Goal: Task Accomplishment & Management: Complete application form

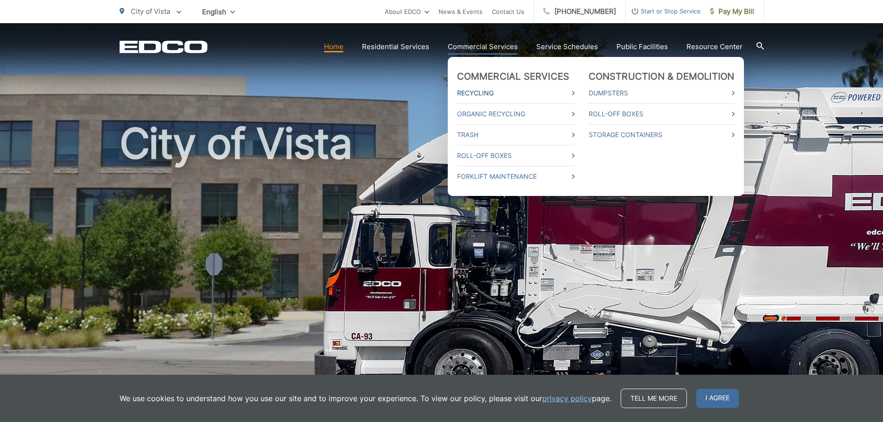
click at [479, 94] on link "Recycling" at bounding box center [516, 93] width 118 height 11
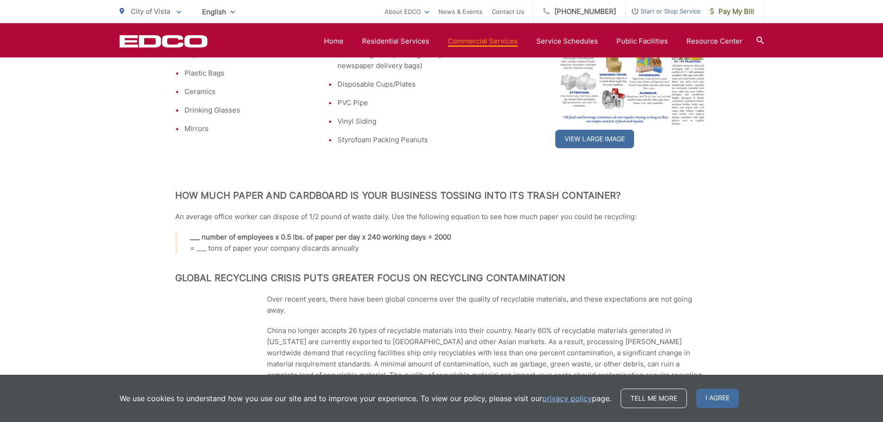
scroll to position [139, 0]
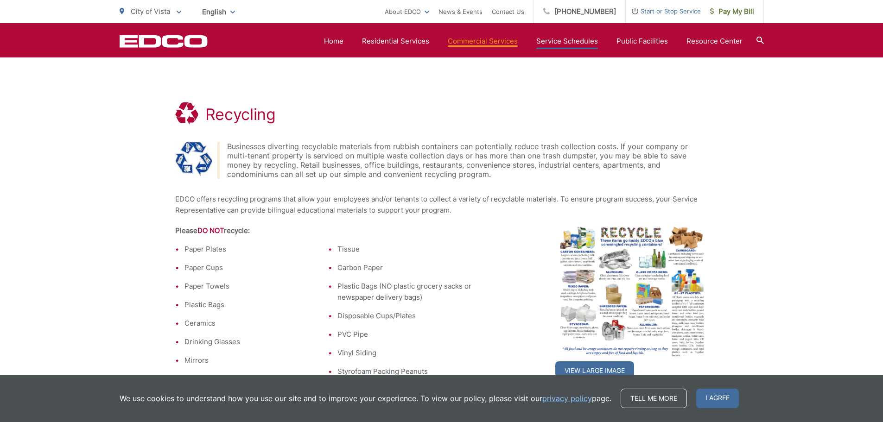
click at [575, 39] on link "Service Schedules" at bounding box center [567, 41] width 62 height 11
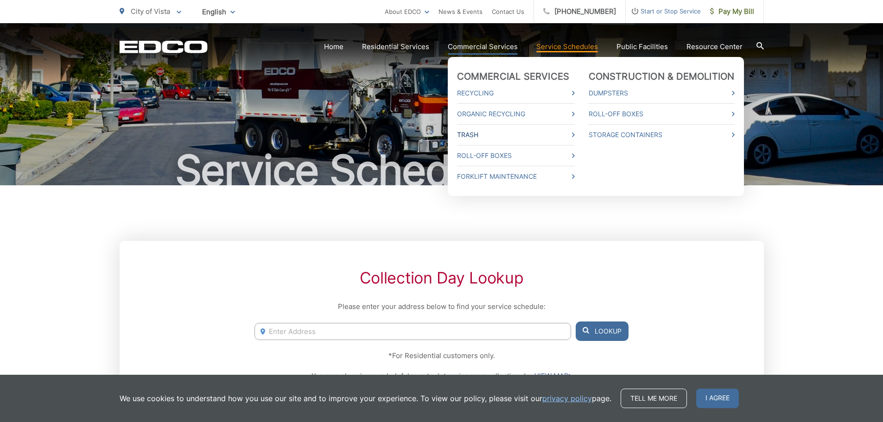
click at [483, 132] on link "Trash" at bounding box center [516, 134] width 118 height 11
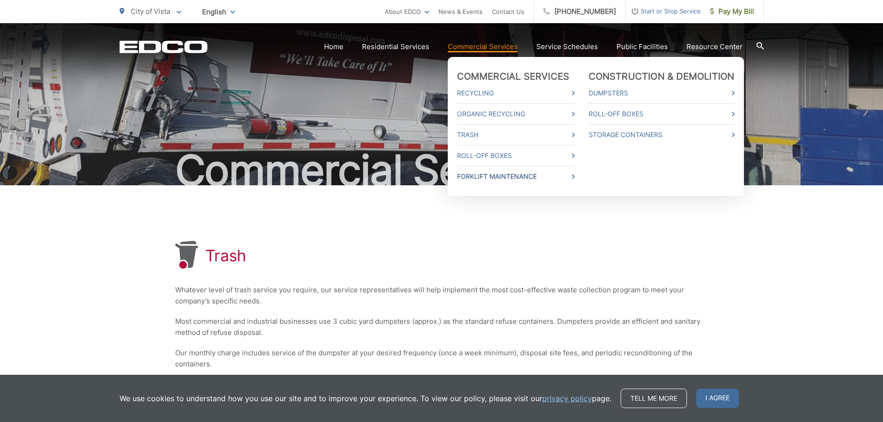
click at [509, 177] on link "Forklift Maintenance" at bounding box center [516, 176] width 118 height 11
click at [614, 110] on link "Roll-Off Boxes" at bounding box center [661, 113] width 146 height 11
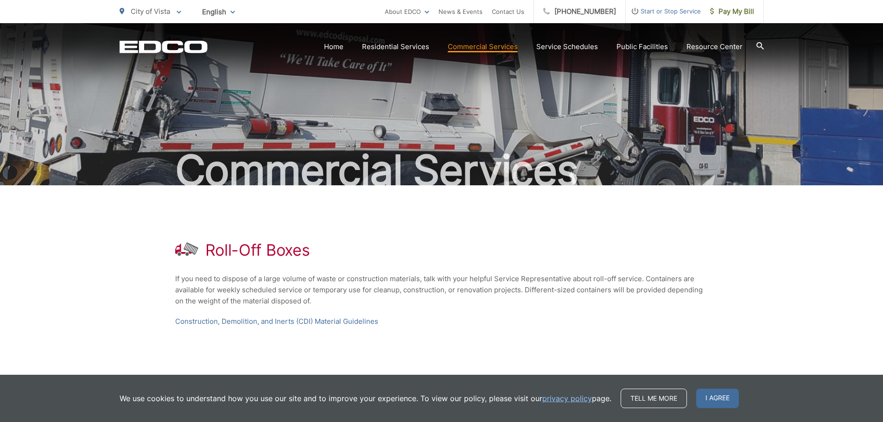
scroll to position [102, 0]
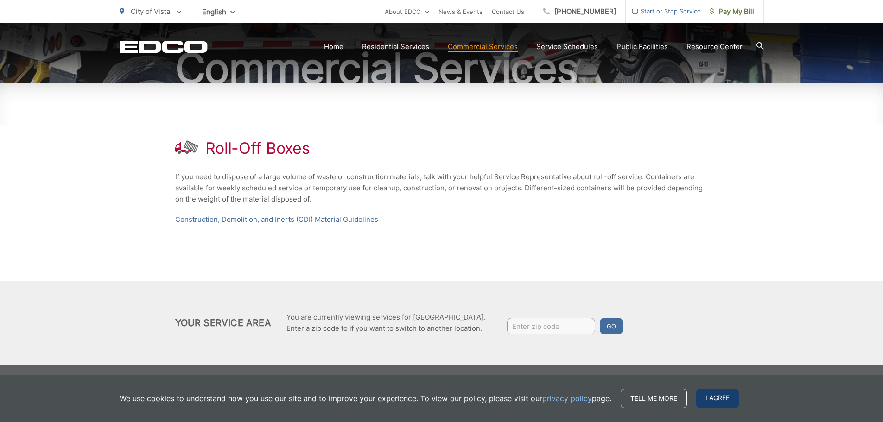
click at [708, 392] on span "I agree" at bounding box center [717, 398] width 43 height 19
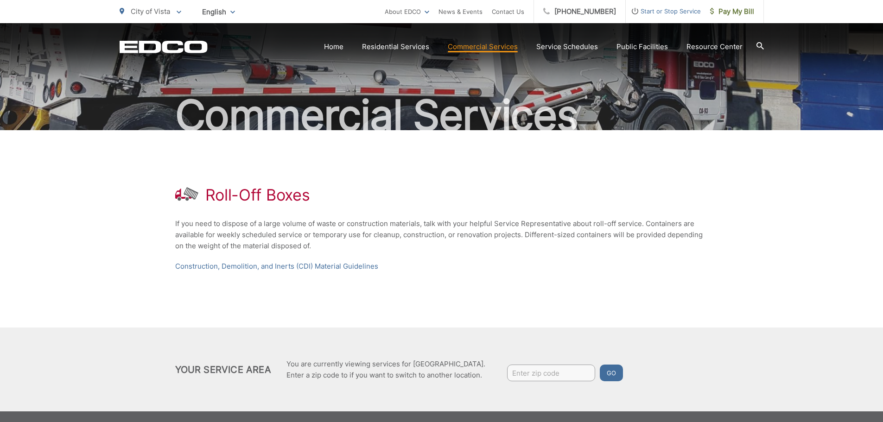
scroll to position [0, 0]
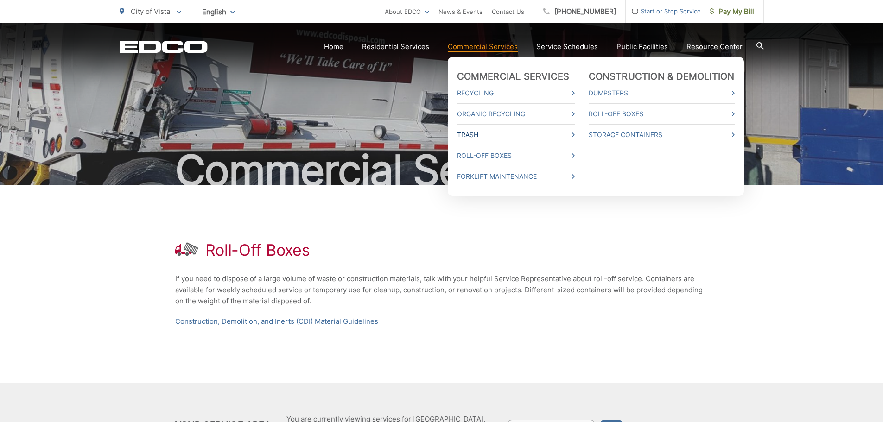
click at [480, 133] on link "Trash" at bounding box center [516, 134] width 118 height 11
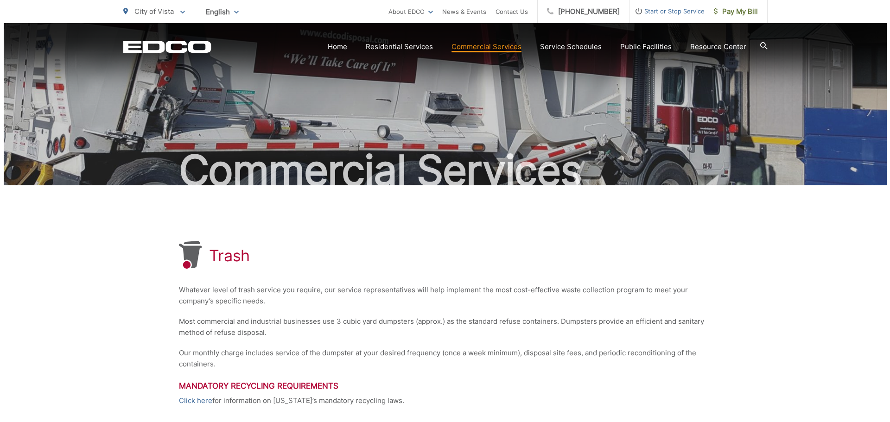
scroll to position [181, 0]
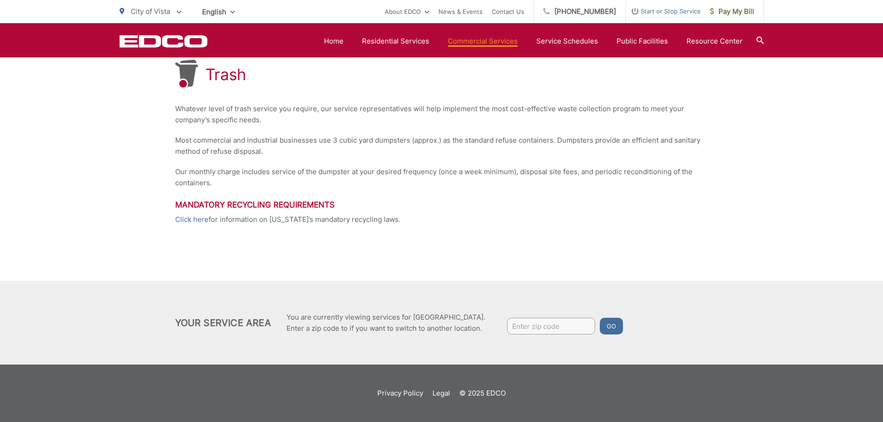
click at [517, 326] on input "Enter zip code" at bounding box center [551, 326] width 88 height 17
type input "92084"
click at [609, 322] on button "Go" at bounding box center [611, 326] width 23 height 17
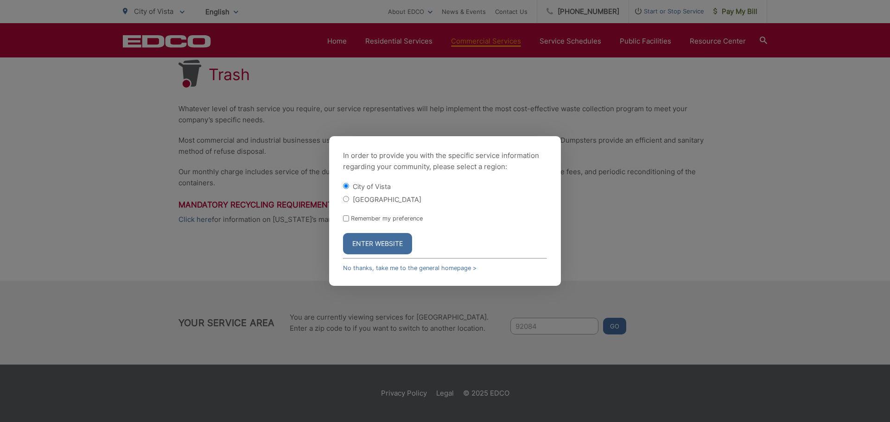
click at [346, 219] on input "Remember my preference" at bounding box center [346, 218] width 6 height 6
checkbox input "true"
click at [374, 249] on button "Enter Website" at bounding box center [377, 243] width 69 height 21
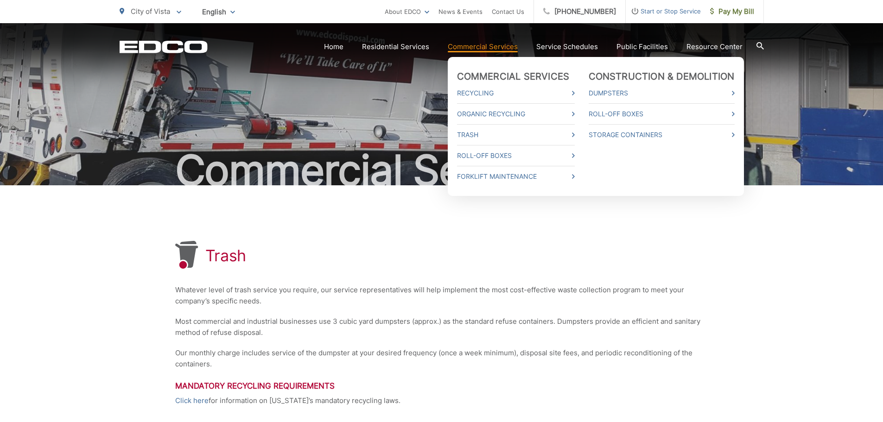
click at [482, 45] on link "Commercial Services" at bounding box center [483, 46] width 70 height 11
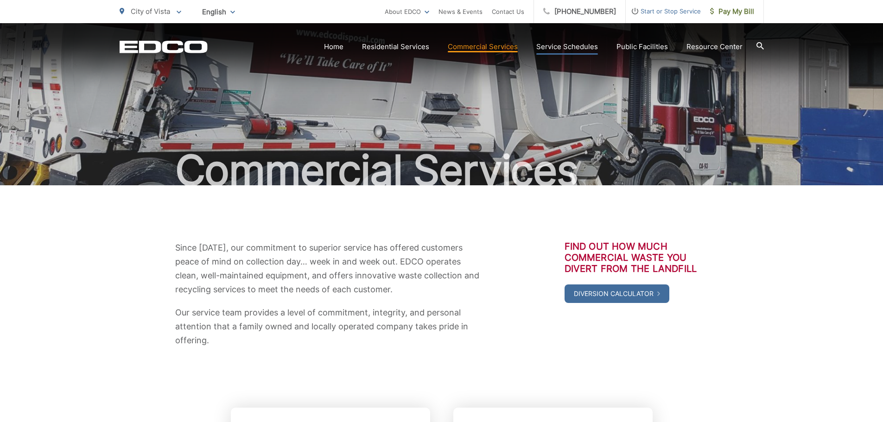
click at [574, 45] on link "Service Schedules" at bounding box center [567, 46] width 62 height 11
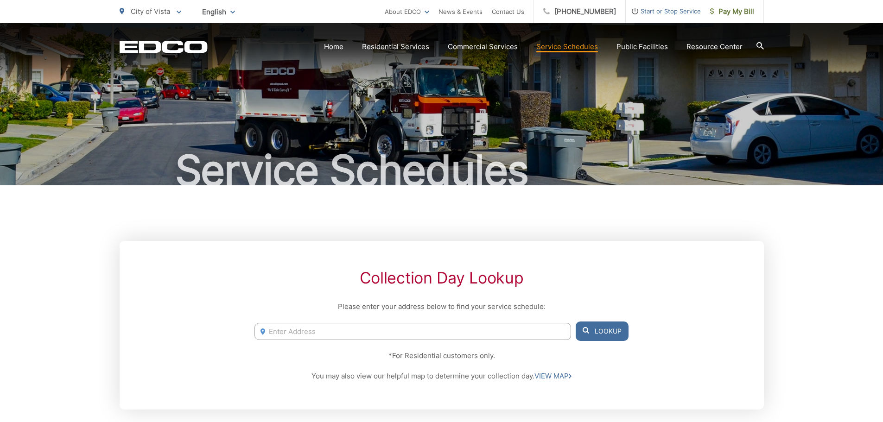
click at [571, 45] on link "Service Schedules" at bounding box center [567, 46] width 62 height 11
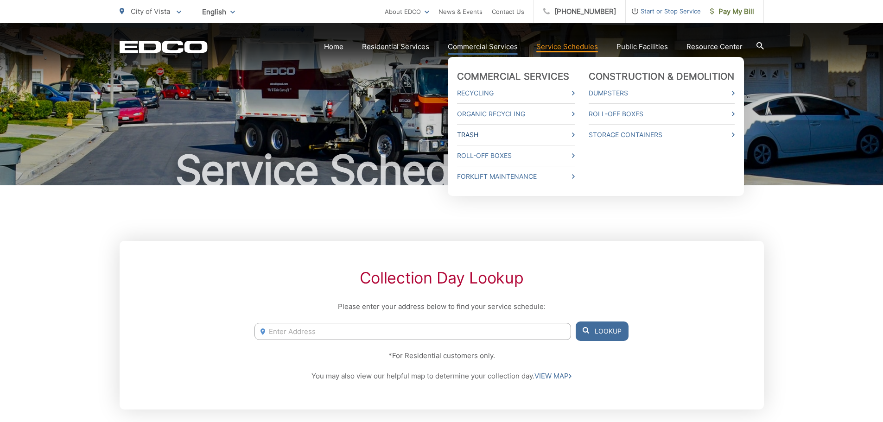
click at [478, 133] on link "Trash" at bounding box center [516, 134] width 118 height 11
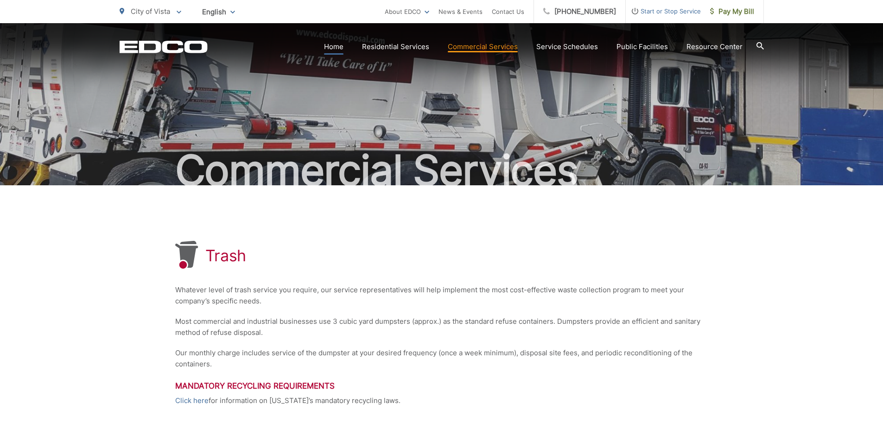
click at [334, 44] on link "Home" at bounding box center [333, 46] width 19 height 11
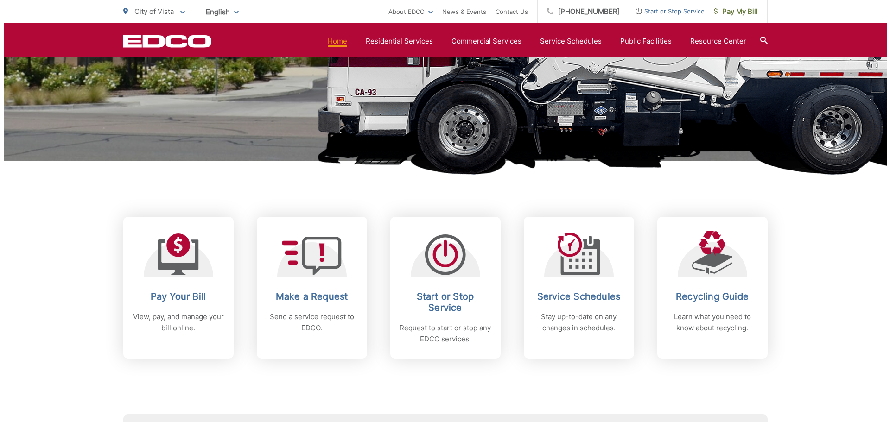
scroll to position [324, 0]
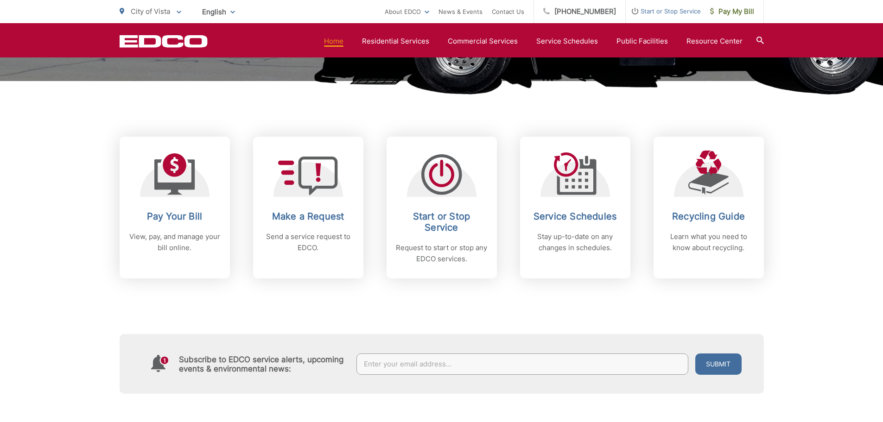
click at [436, 231] on h2 "Start or Stop Service" at bounding box center [442, 222] width 92 height 22
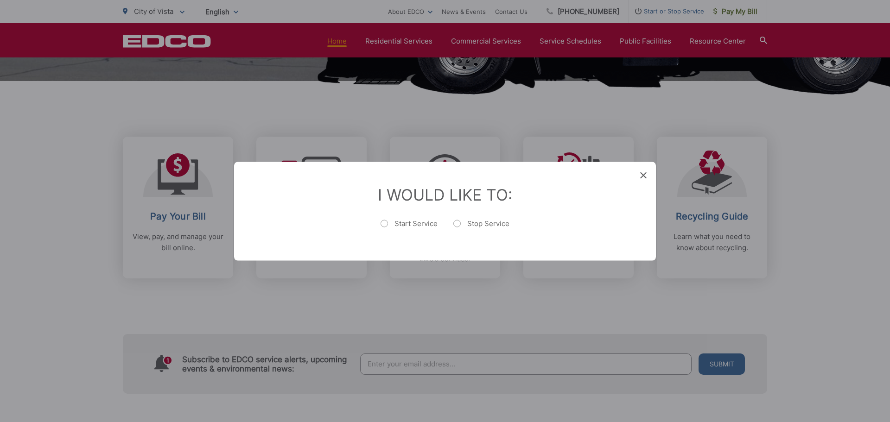
click at [386, 222] on label "Start Service" at bounding box center [408, 228] width 57 height 19
radio input "true"
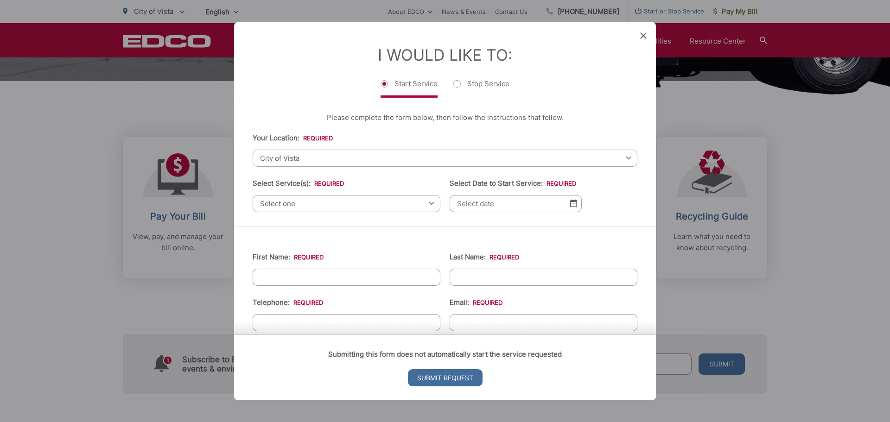
click at [315, 201] on span "Select one" at bounding box center [347, 203] width 188 height 17
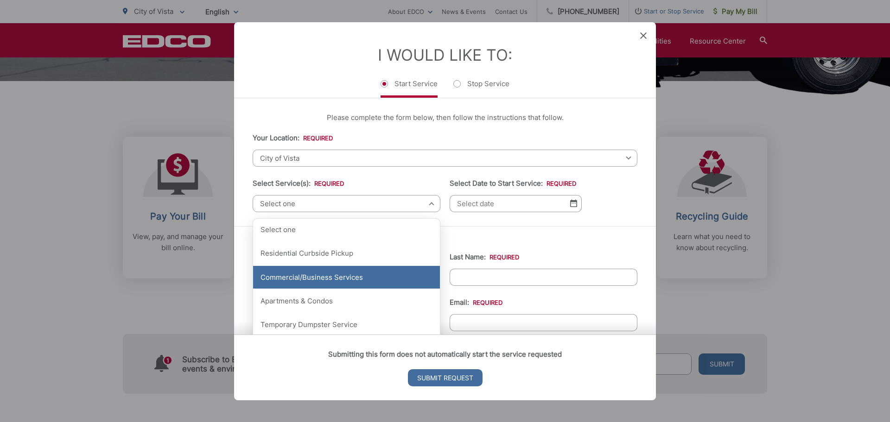
click at [324, 274] on div "Commercial/Business Services" at bounding box center [346, 277] width 187 height 23
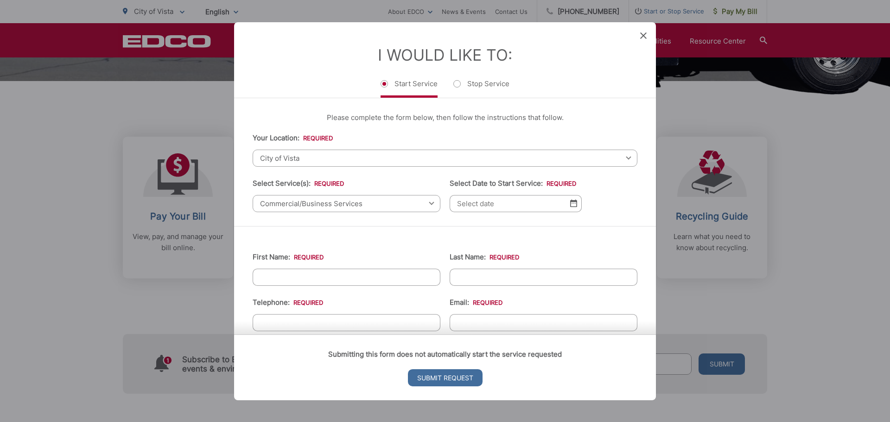
click at [455, 201] on input "Select Date to Start Service: *" at bounding box center [515, 203] width 132 height 17
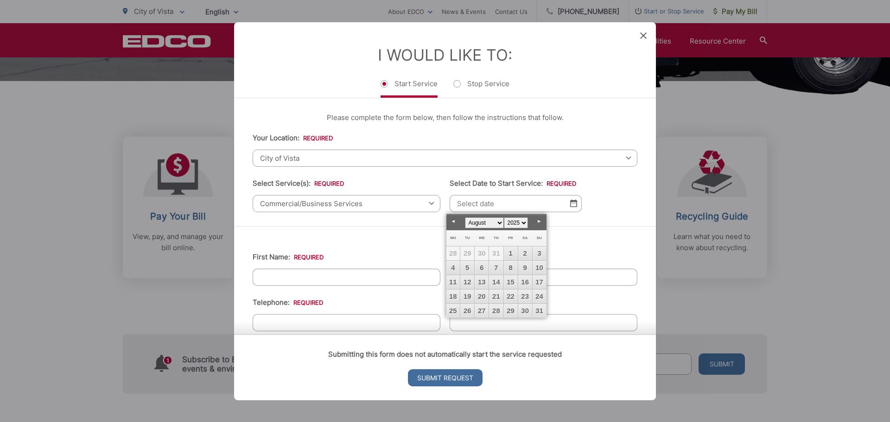
click at [538, 220] on link "Next" at bounding box center [539, 222] width 14 height 14
click at [453, 254] on link "1" at bounding box center [453, 253] width 14 height 14
type input "09/01/2025"
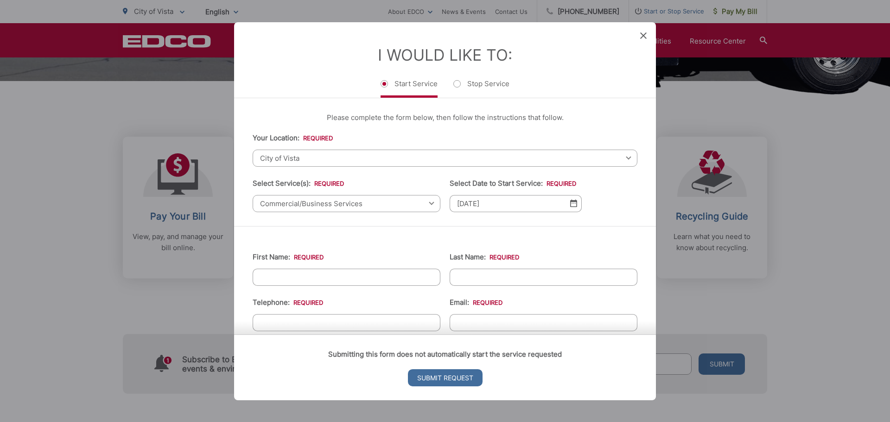
click at [366, 276] on input "First Name: *" at bounding box center [347, 276] width 188 height 17
type input "Shane"
type input "Sherwood"
type input "9492360987"
type input "shane@southcoastfire.net"
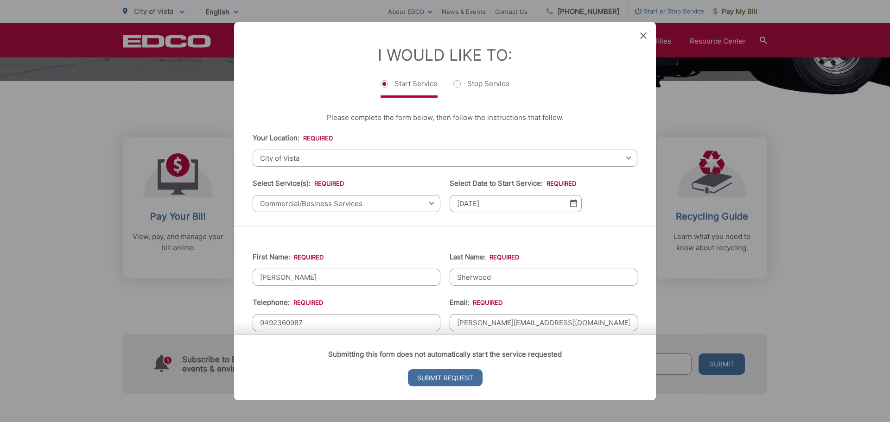
type input "3150 Palisades Drive"
type input "Corona"
type input "92880"
type input "(949) 236-0987"
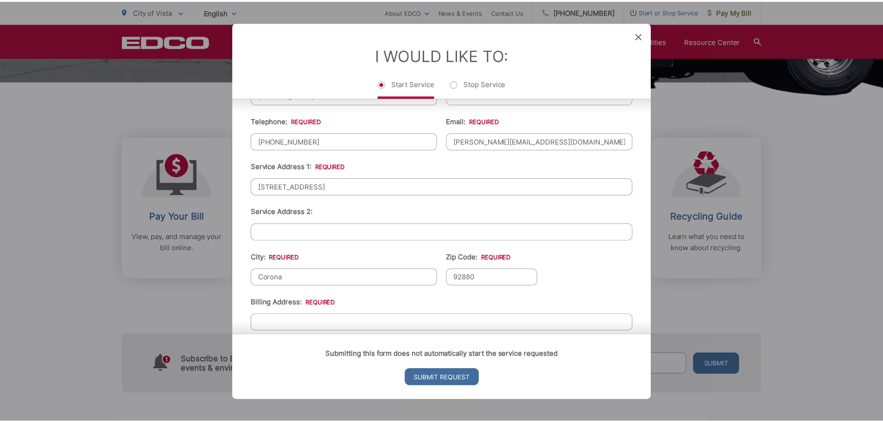
scroll to position [185, 0]
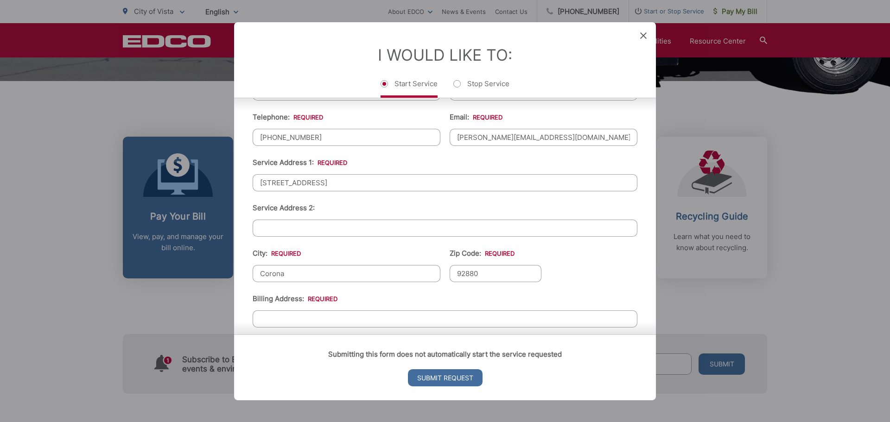
drag, startPoint x: 334, startPoint y: 180, endPoint x: 221, endPoint y: 175, distance: 113.2
click at [232, 180] on div "Entry Status None In Progress Completed None None In Progress Completed I Would…" at bounding box center [445, 211] width 890 height 422
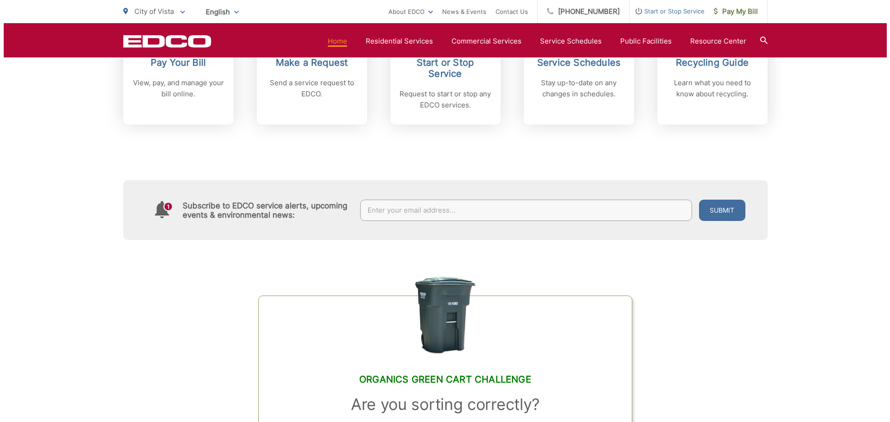
scroll to position [371, 0]
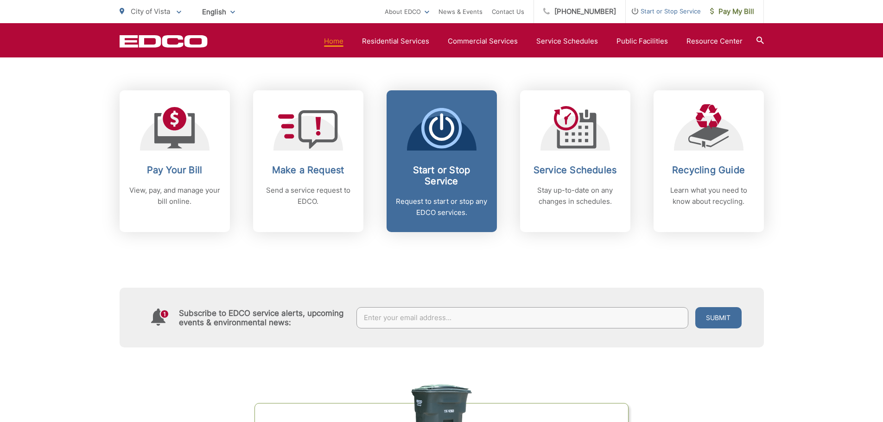
click at [462, 192] on div "Start or Stop Service Request to start or stop any EDCO services." at bounding box center [442, 191] width 92 height 54
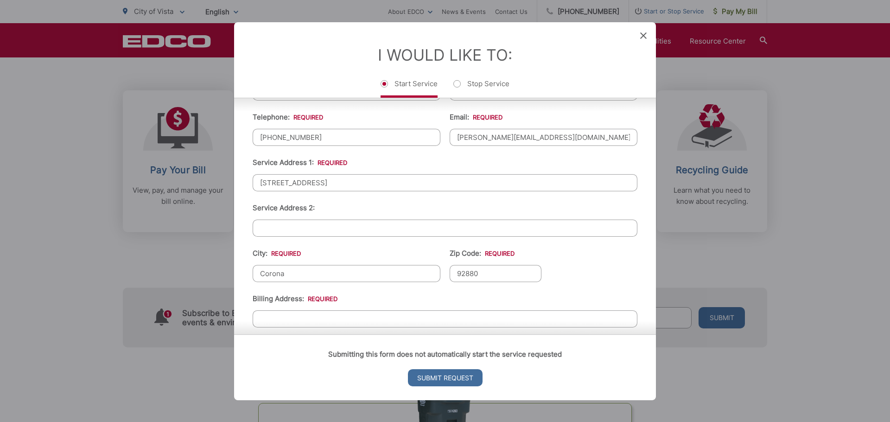
drag, startPoint x: 340, startPoint y: 183, endPoint x: 250, endPoint y: 185, distance: 89.9
click at [254, 184] on input "3150 Palisades Drive" at bounding box center [445, 182] width 385 height 17
type input "2490 S Santa Fe Ave"
click at [275, 227] on input "Service Address 2:" at bounding box center [445, 227] width 385 height 17
type input "Suite A"
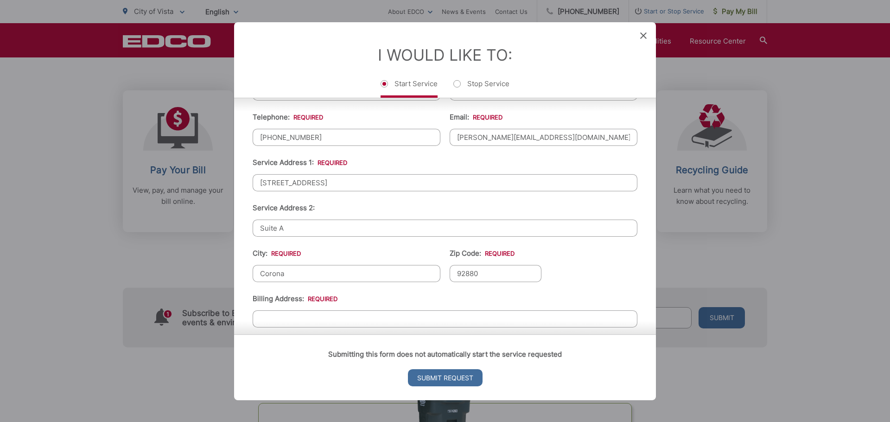
drag, startPoint x: 295, startPoint y: 277, endPoint x: 231, endPoint y: 279, distance: 64.0
click at [231, 278] on div "Entry Status None In Progress Completed None None In Progress Completed I Would…" at bounding box center [445, 211] width 890 height 422
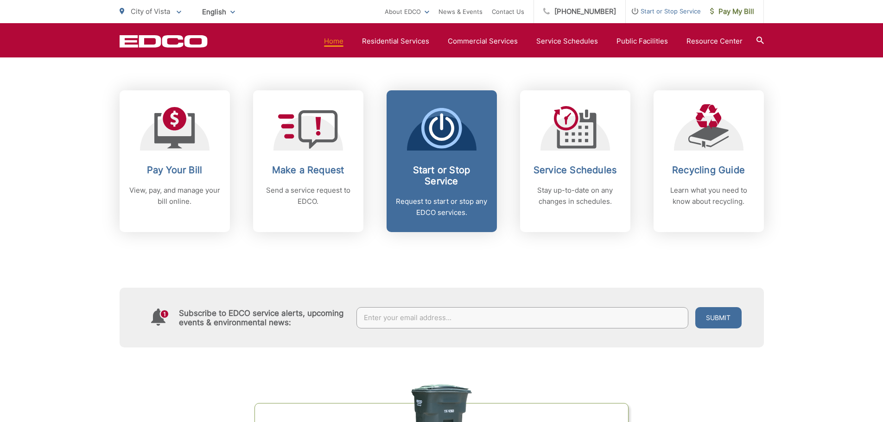
click at [438, 197] on p "Request to start or stop any EDCO services." at bounding box center [442, 207] width 92 height 22
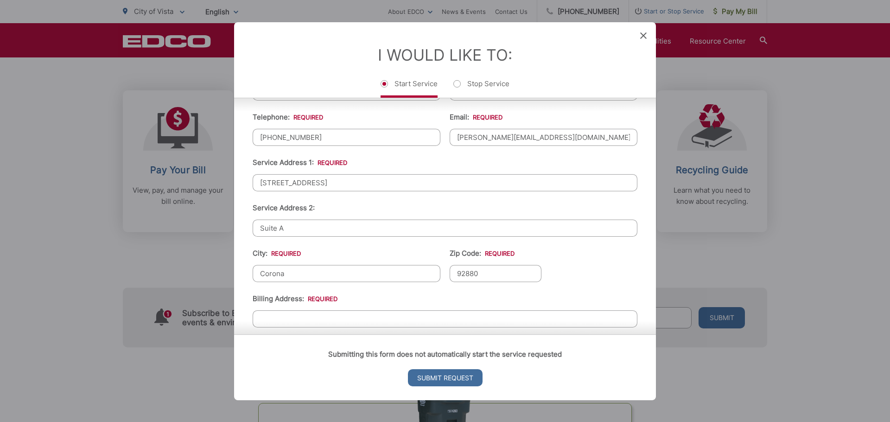
click at [301, 276] on input "Corona" at bounding box center [347, 273] width 188 height 17
type input "C"
type input "Vista"
click at [482, 278] on input "92880" at bounding box center [495, 273] width 92 height 17
type input "92084"
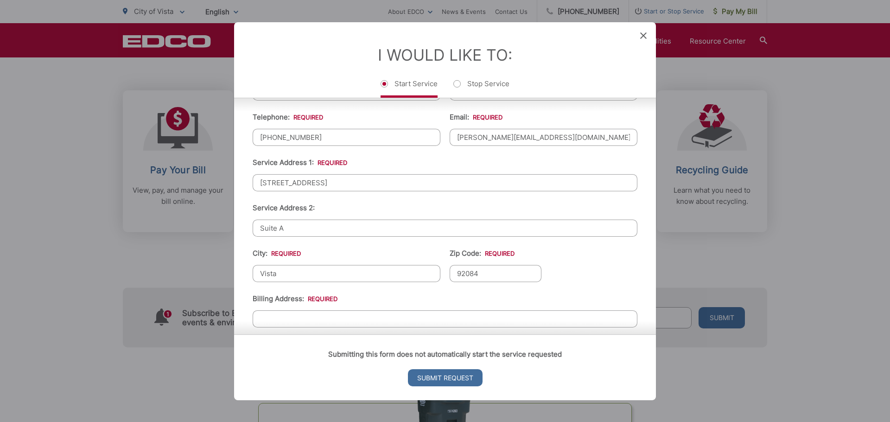
click at [293, 320] on input "Billing Address: *" at bounding box center [445, 318] width 385 height 17
type input "2020 S Baker Ave Ontario CA 91761"
click at [436, 377] on input "Submit Request" at bounding box center [445, 377] width 75 height 17
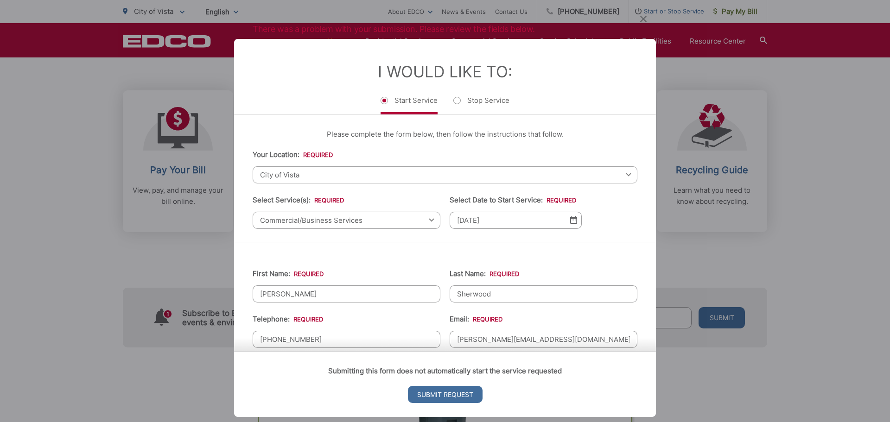
scroll to position [329, 0]
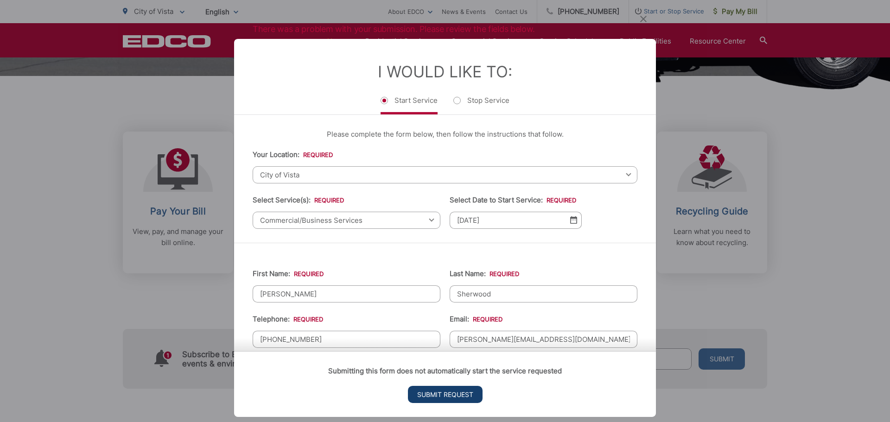
click at [437, 391] on input "Submit Request" at bounding box center [445, 394] width 75 height 17
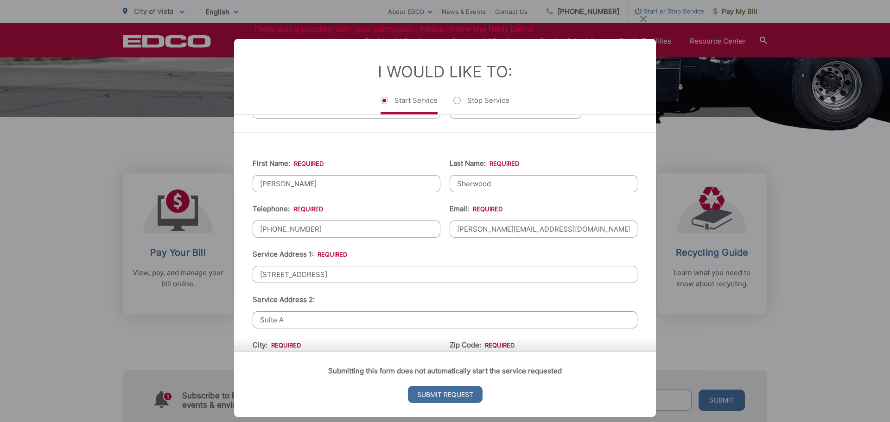
scroll to position [278, 0]
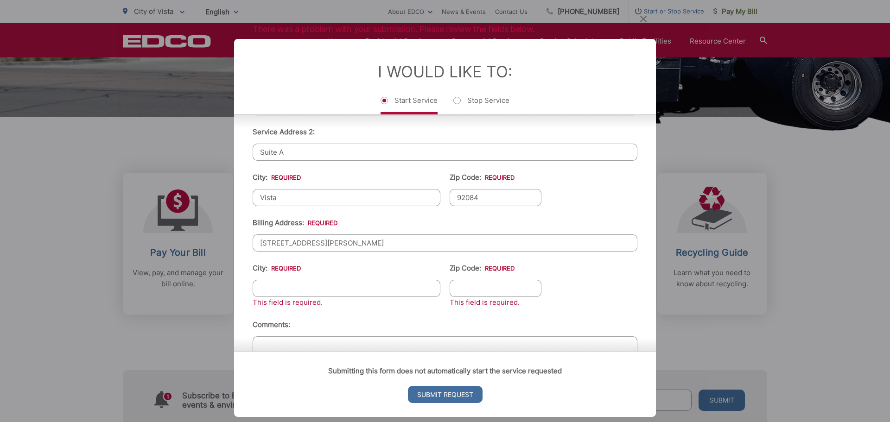
click at [360, 290] on input "City: *" at bounding box center [347, 287] width 188 height 17
type input "Ontario"
click at [474, 295] on input "Zip Code: *" at bounding box center [495, 287] width 92 height 17
type input "91761"
click at [398, 243] on input "2020 S Baker Ave Ontario CA 91761" at bounding box center [445, 242] width 385 height 17
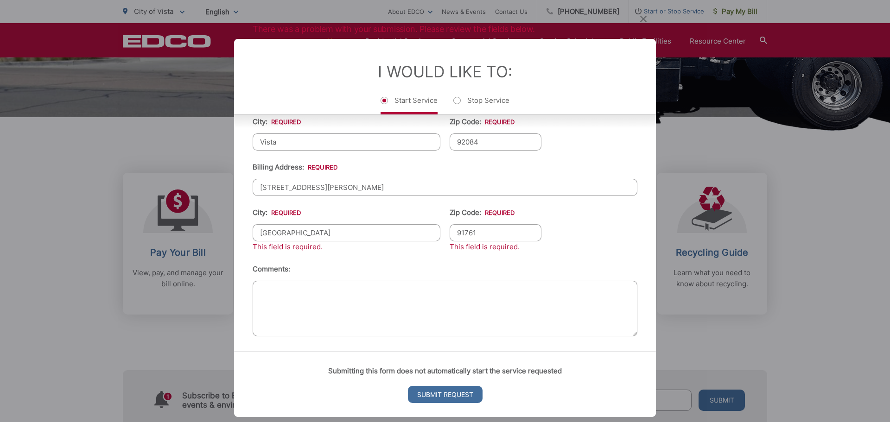
scroll to position [336, 0]
type input "2020 S Baker Ave"
click at [281, 291] on textarea "Comments:" at bounding box center [445, 306] width 385 height 56
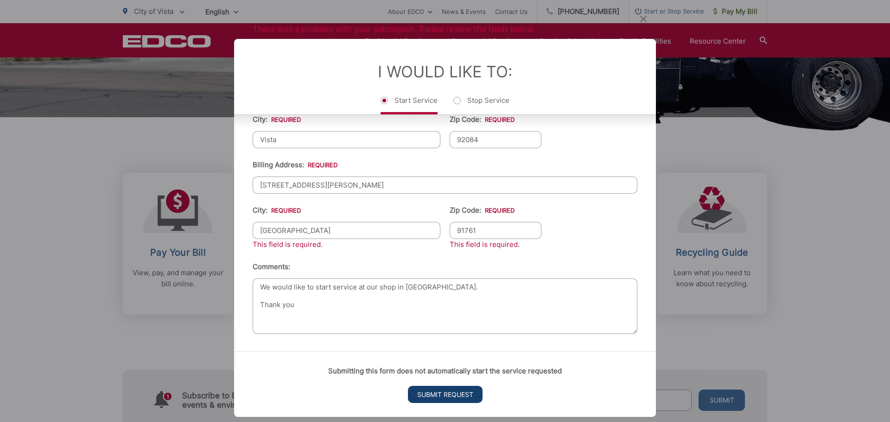
type textarea "We would like to start service at our shop in Vista. Thank you"
click at [426, 395] on input "Submit Request" at bounding box center [445, 394] width 75 height 17
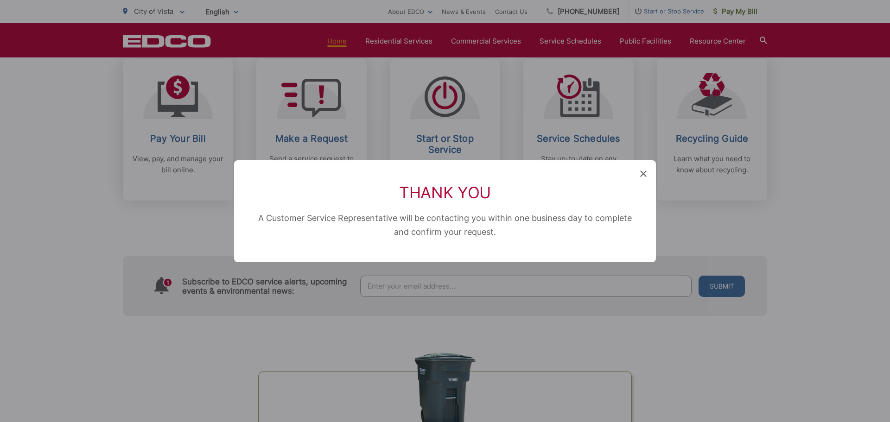
click at [643, 175] on icon at bounding box center [643, 174] width 6 height 6
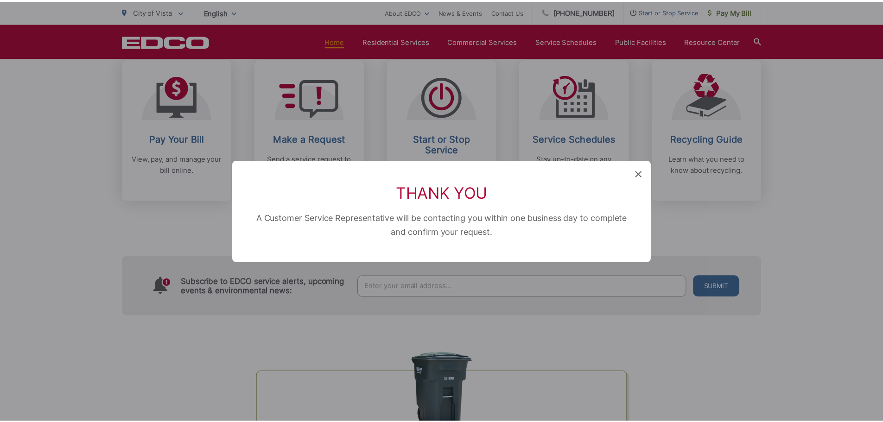
scroll to position [371, 0]
